Goal: Check status: Check status

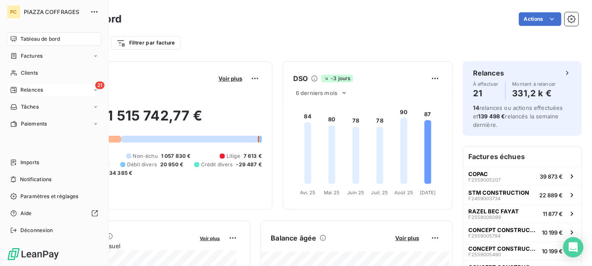
click at [43, 93] on div "21 Relances" at bounding box center [54, 90] width 95 height 14
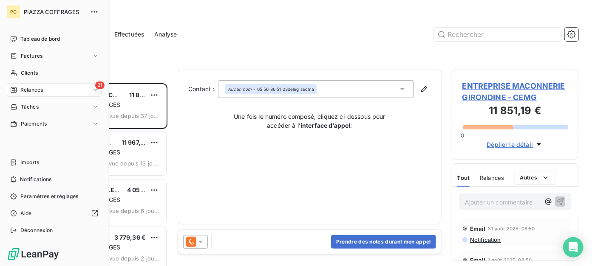
click at [29, 89] on span "Relances" at bounding box center [31, 90] width 23 height 8
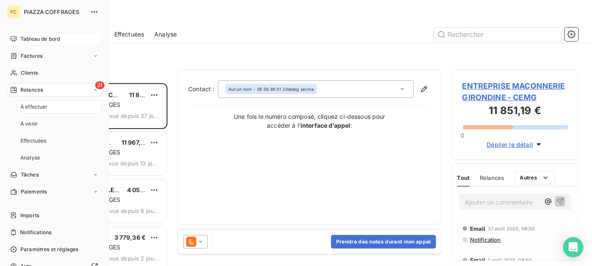
click at [48, 38] on span "Tableau de bord" at bounding box center [39, 39] width 39 height 8
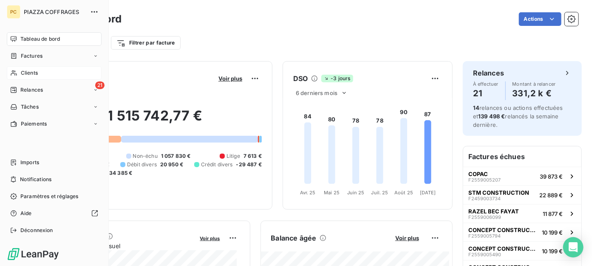
click at [19, 72] on div "Clients" at bounding box center [54, 73] width 95 height 14
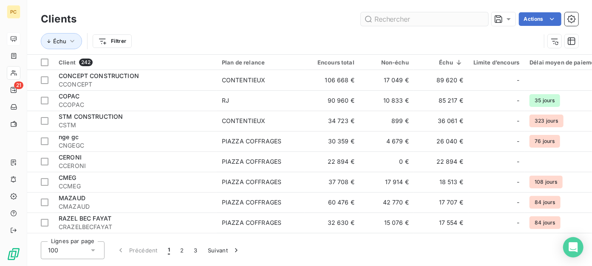
click at [388, 23] on input "text" at bounding box center [424, 19] width 127 height 14
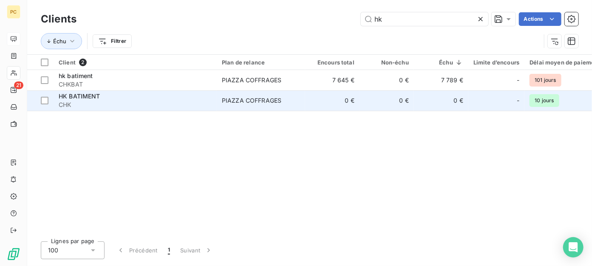
type input "hk"
click at [259, 104] on div "PIAZZA COFFRAGES" at bounding box center [251, 100] width 59 height 8
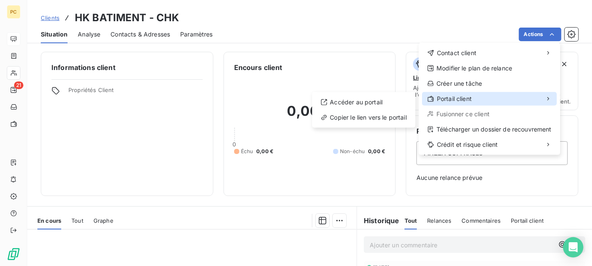
click at [473, 99] on div "Portail client" at bounding box center [489, 99] width 135 height 14
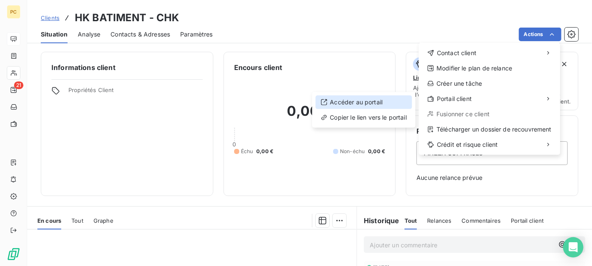
click at [384, 102] on div "Accéder au portail" at bounding box center [364, 103] width 96 height 14
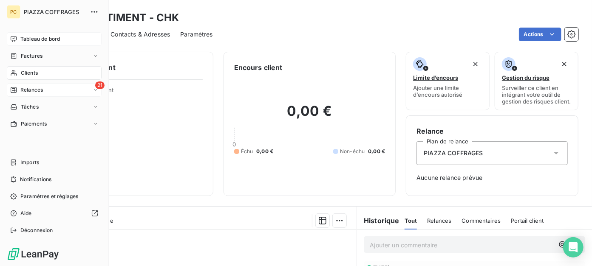
click at [27, 88] on span "Relances" at bounding box center [31, 90] width 23 height 8
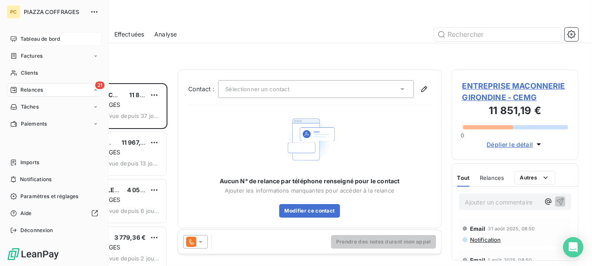
scroll to position [177, 120]
click at [31, 36] on span "Tableau de bord" at bounding box center [39, 39] width 39 height 8
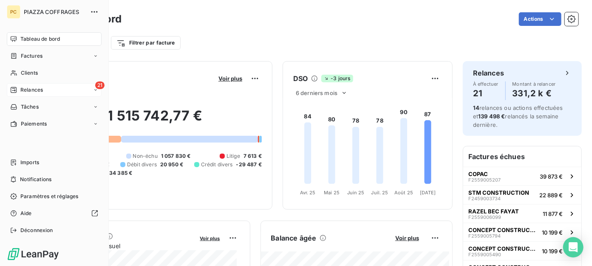
click at [25, 90] on span "Relances" at bounding box center [31, 90] width 23 height 8
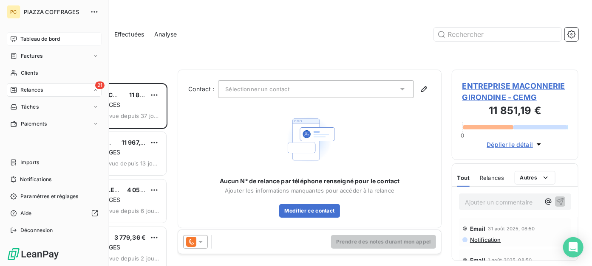
scroll to position [177, 120]
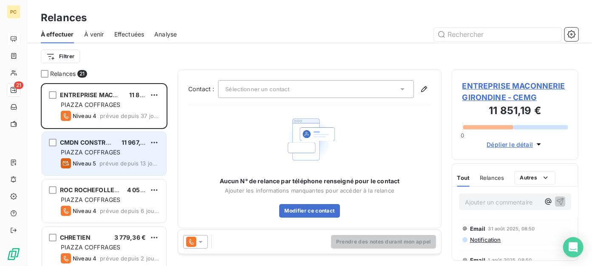
click at [100, 152] on span "PIAZZA COFFRAGES" at bounding box center [90, 152] width 59 height 7
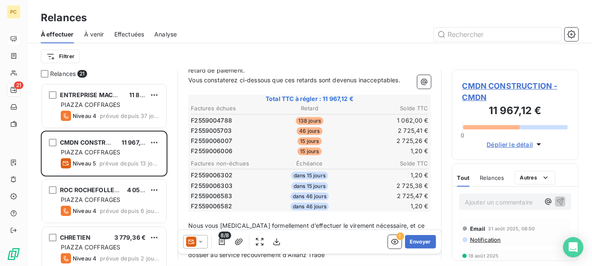
scroll to position [234, 0]
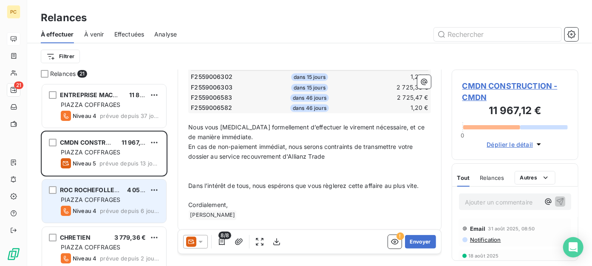
click at [127, 194] on div "4 053,54 €" at bounding box center [136, 190] width 19 height 8
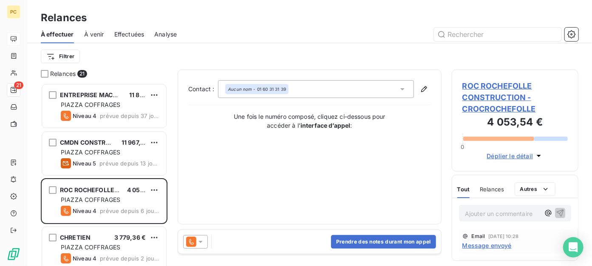
click at [503, 156] on span "Déplier le détail" at bounding box center [510, 156] width 46 height 9
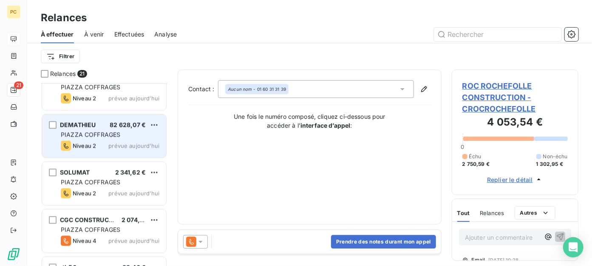
scroll to position [646, 0]
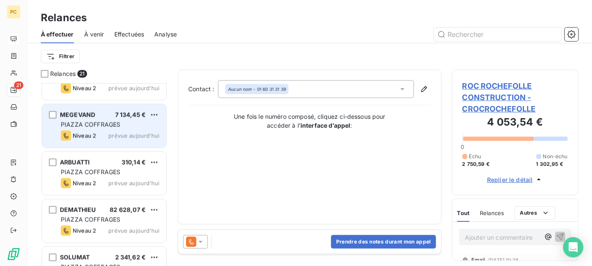
click at [116, 133] on span "prévue aujourd’hui" at bounding box center [133, 135] width 51 height 7
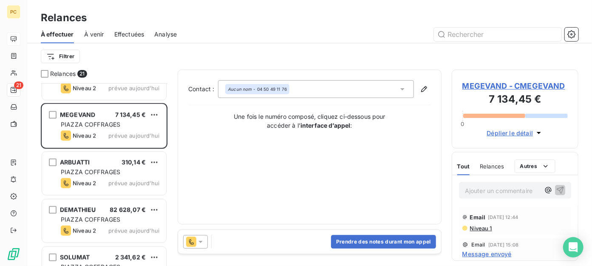
click at [506, 134] on span "Déplier le détail" at bounding box center [510, 133] width 46 height 9
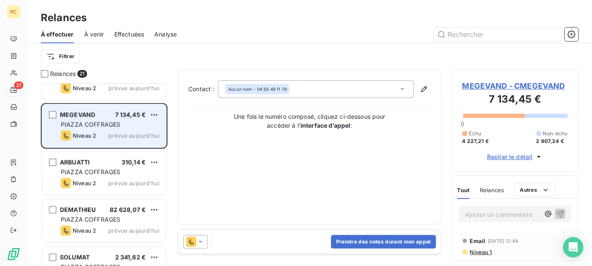
click at [124, 131] on div "Niveau 2 prévue aujourd’hui" at bounding box center [110, 136] width 99 height 10
